Goal: Information Seeking & Learning: Learn about a topic

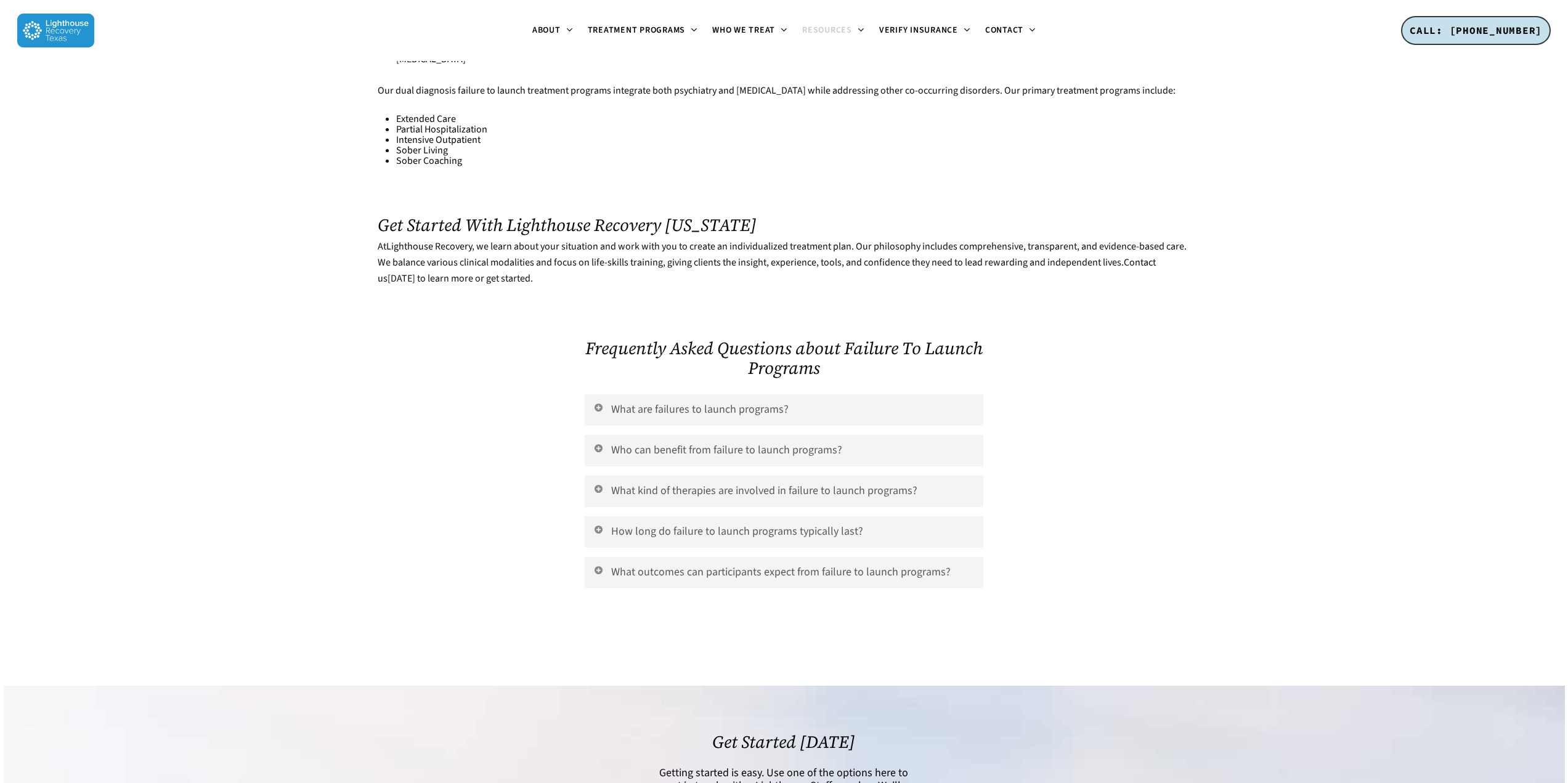
scroll to position [2218, 0]
click at [634, 394] on link "What are failures to launch programs?" at bounding box center [784, 410] width 398 height 32
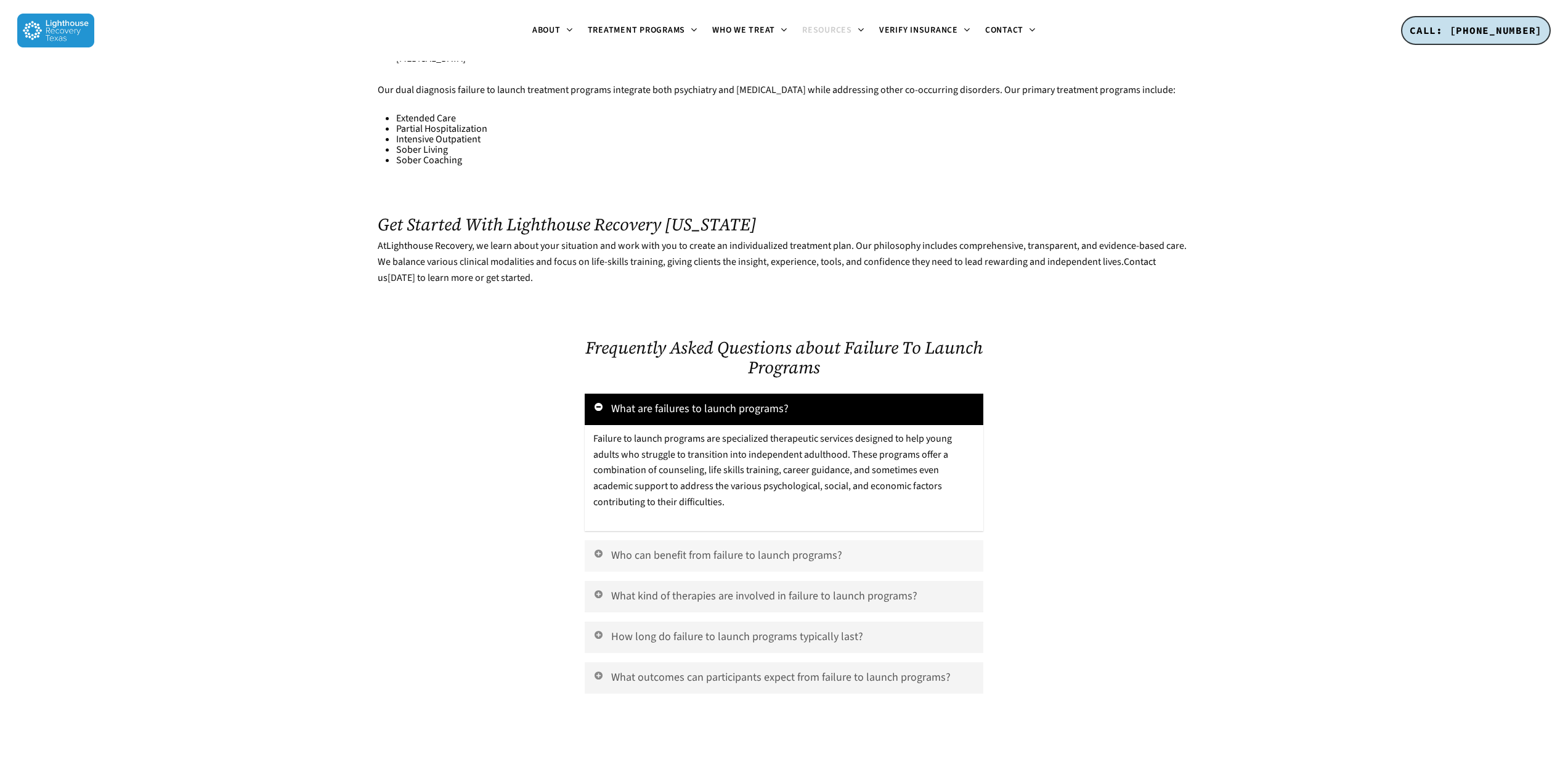
click at [634, 540] on link "Who can benefit from failure to launch programs?" at bounding box center [784, 556] width 398 height 32
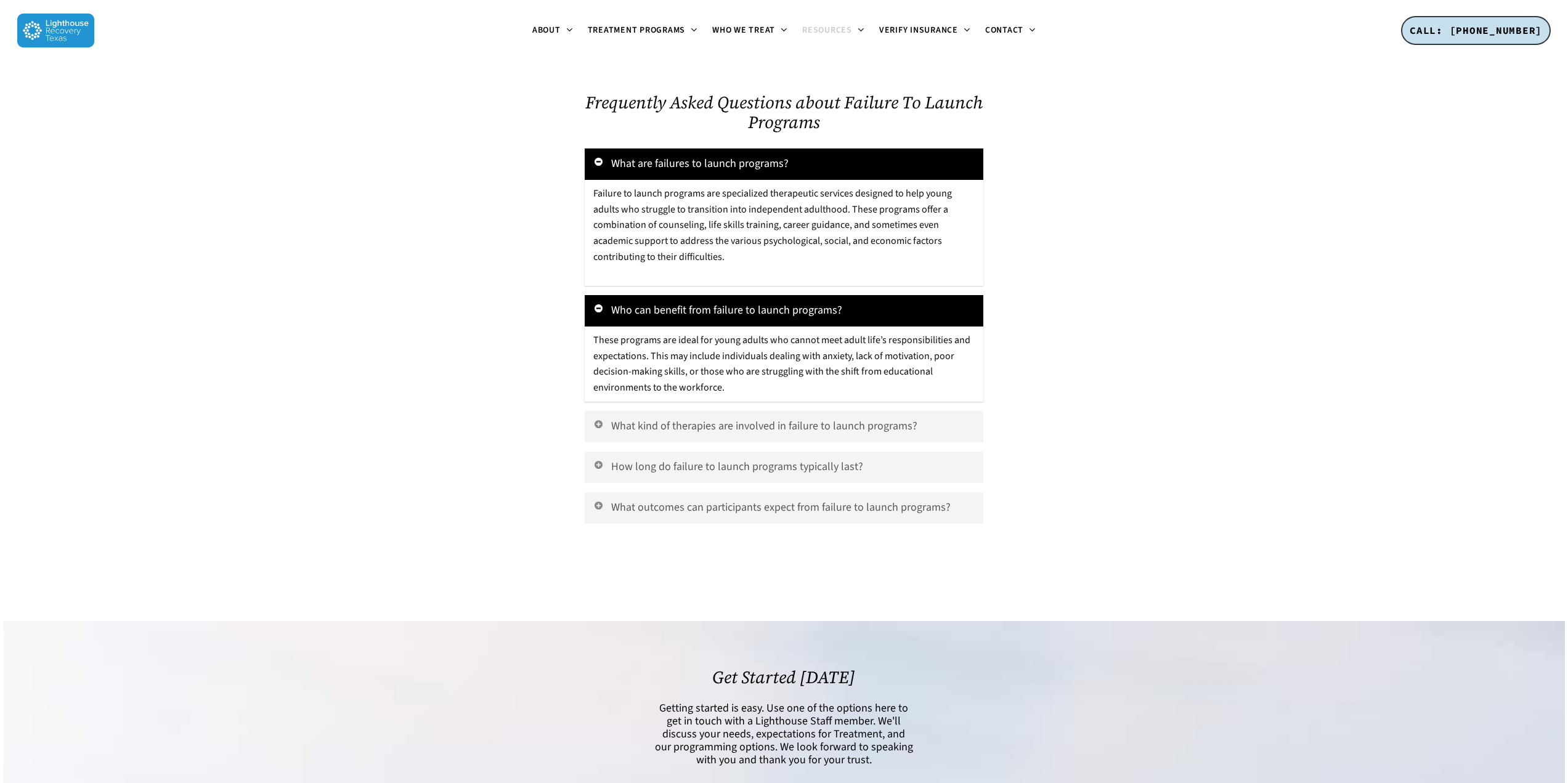
scroll to position [2526, 0]
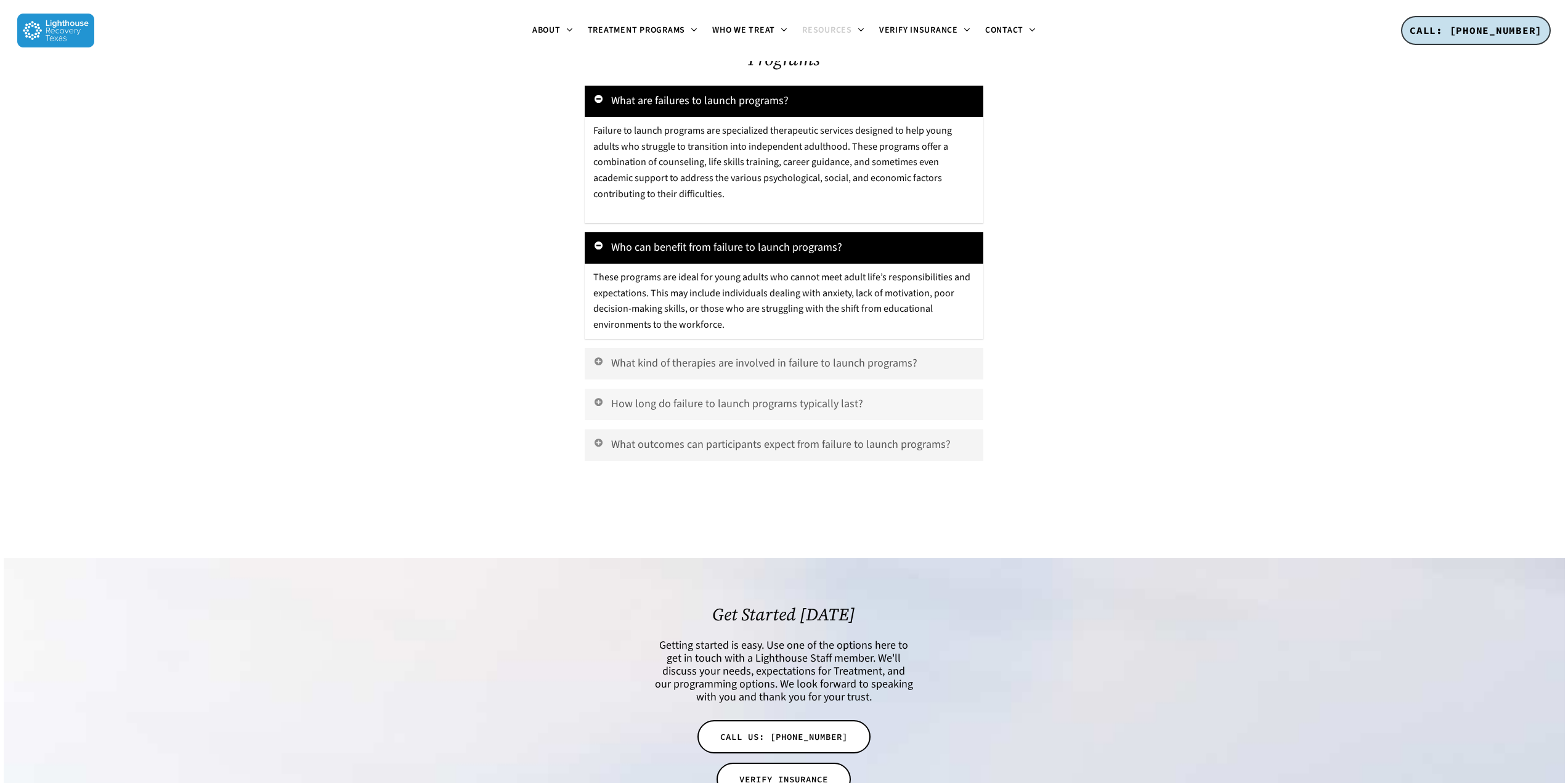
click at [616, 389] on link "How long do failure to launch programs typically last?" at bounding box center [784, 405] width 398 height 32
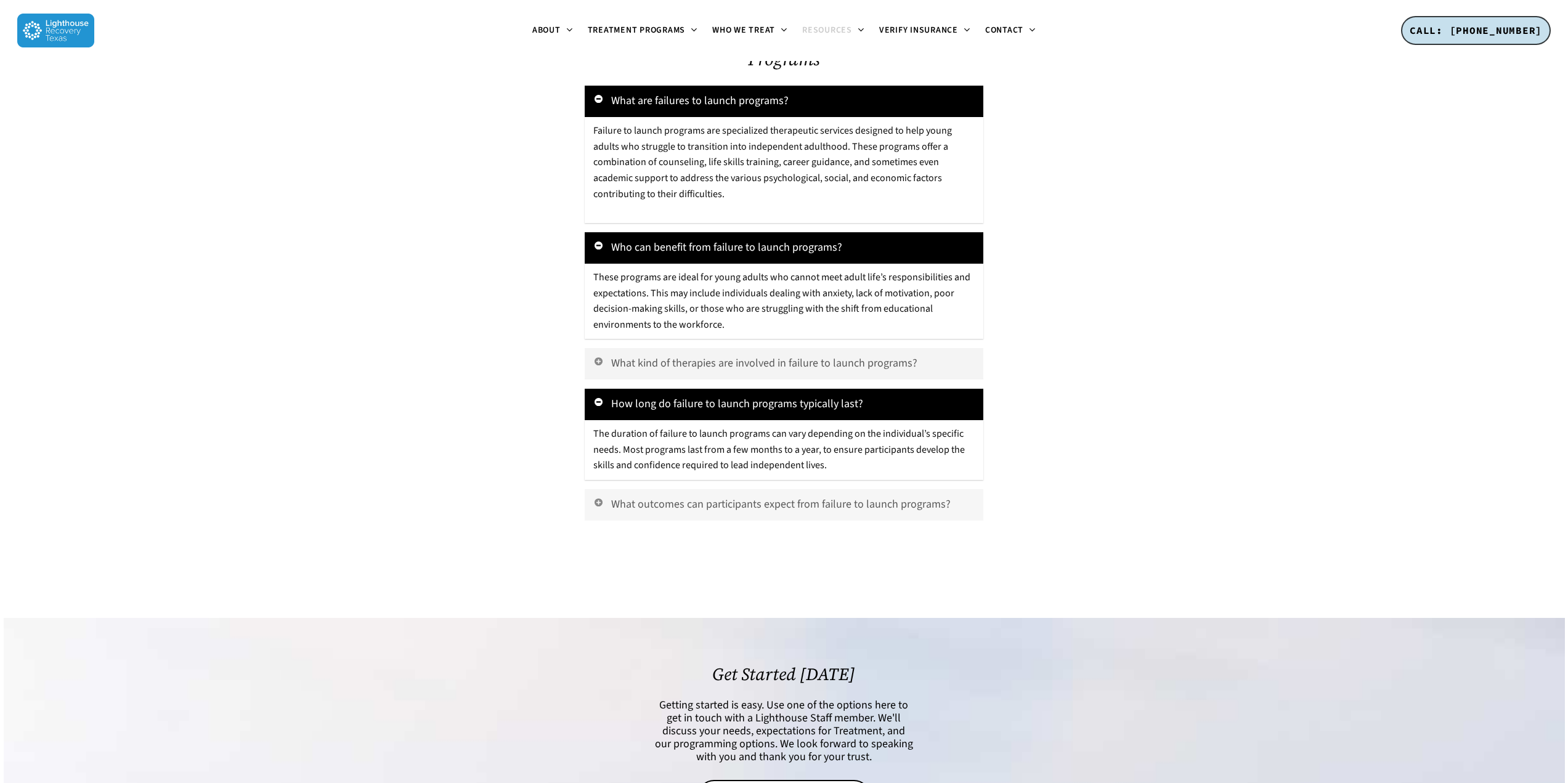
click at [660, 489] on link "What outcomes can participants expect from failure to launch programs?" at bounding box center [784, 505] width 398 height 32
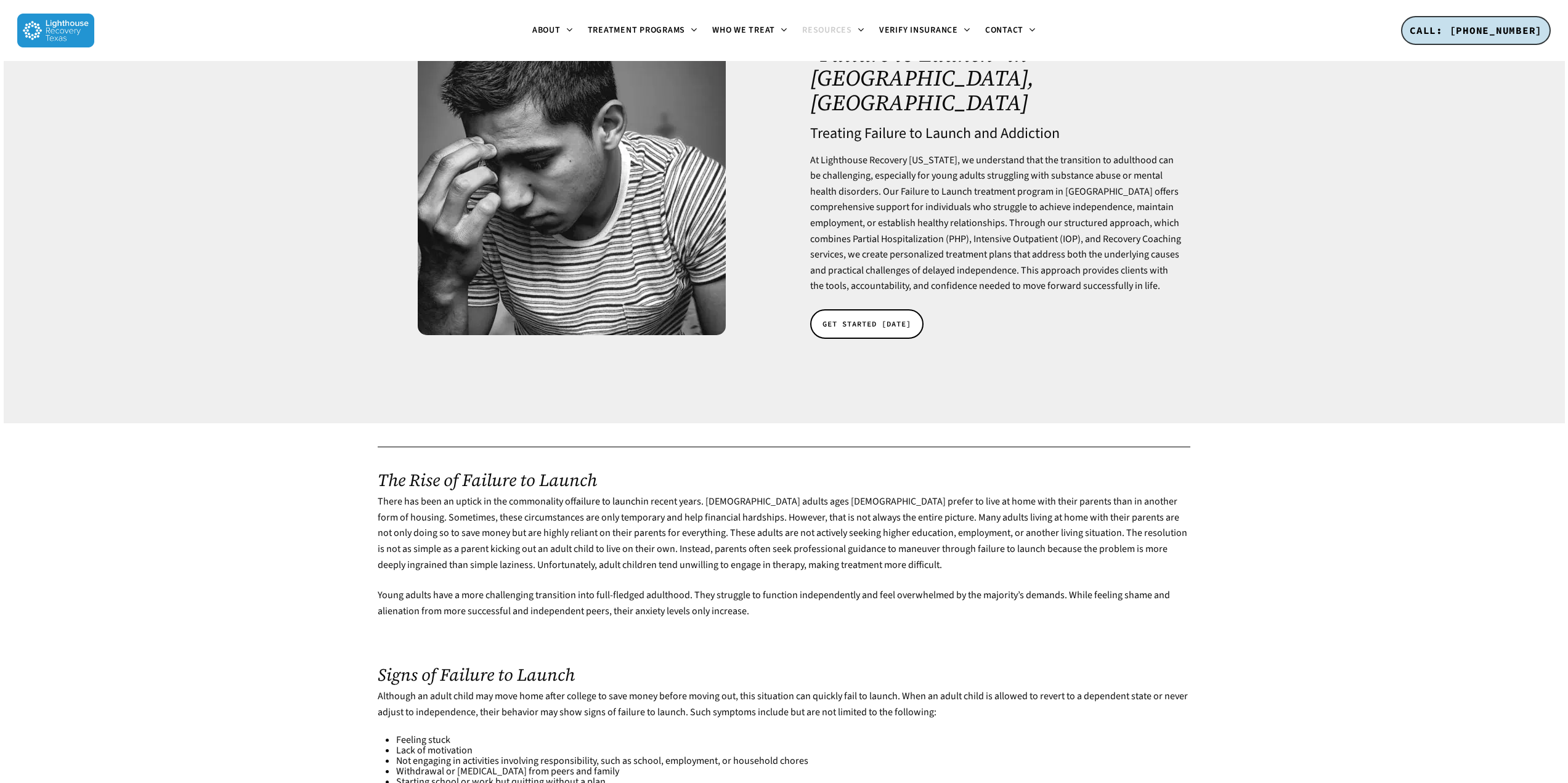
scroll to position [0, 0]
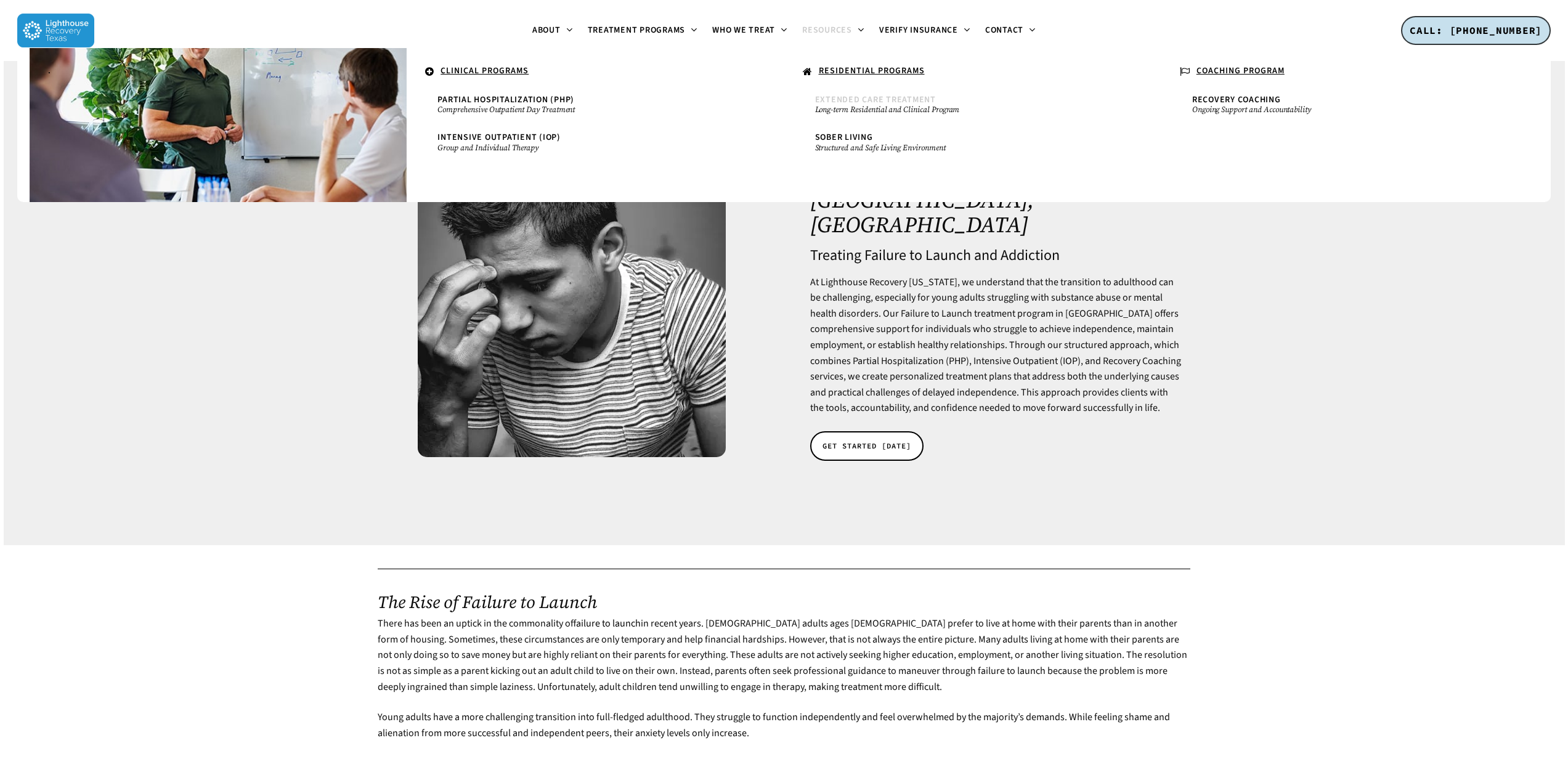
click at [848, 102] on span "Extended Care Treatment" at bounding box center [876, 100] width 121 height 12
